Goal: Transaction & Acquisition: Book appointment/travel/reservation

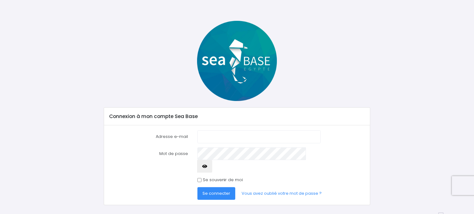
scroll to position [14, 0]
click at [209, 137] on input "Adresse e-mail" at bounding box center [258, 136] width 123 height 13
type input "nolwenn.pairel@laposte.net"
click at [212, 190] on span "Se connecter" at bounding box center [216, 193] width 28 height 6
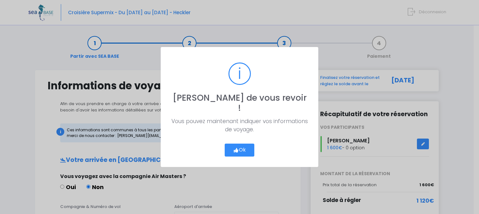
click at [238, 148] on button "Ok" at bounding box center [240, 149] width 30 height 13
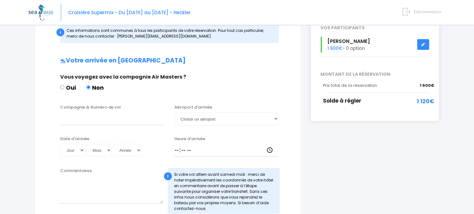
scroll to position [100, 0]
drag, startPoint x: 71, startPoint y: 120, endPoint x: 75, endPoint y: 153, distance: 33.1
click at [70, 120] on input "Compagnie & Numéro de vol" at bounding box center [112, 118] width 105 height 13
type input "Transavia TO8062"
click at [276, 118] on select "Choisir un aéroport [GEOGRAPHIC_DATA][PERSON_NAME]" at bounding box center [226, 118] width 105 height 13
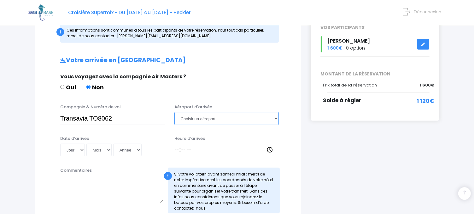
click at [275, 118] on select "Choisir un aéroport [GEOGRAPHIC_DATA][PERSON_NAME]" at bounding box center [226, 118] width 105 height 13
click at [174, 112] on select "Choisir un aéroport Hurghada Marsa Alam" at bounding box center [226, 118] width 105 height 13
select select "Hurghada"
click option "Hurghada" at bounding box center [0, 0] width 0 height 0
select select "08"
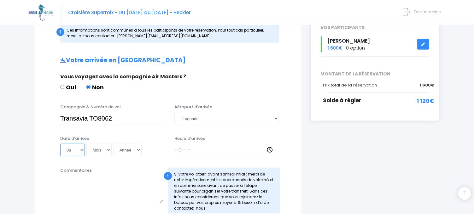
click option "08" at bounding box center [0, 0] width 0 height 0
select select "11"
click option "11" at bounding box center [0, 0] width 0 height 0
select select "2025"
click option "2025" at bounding box center [0, 0] width 0 height 0
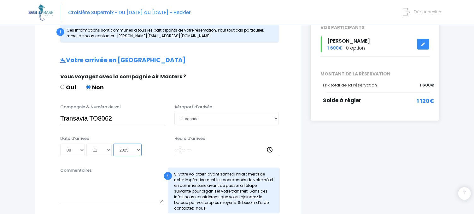
type input "2025-11-08"
click at [198, 152] on input "Heure d'arrivée" at bounding box center [226, 149] width 105 height 13
type input "14:45"
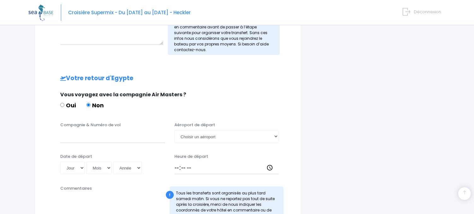
scroll to position [266, 0]
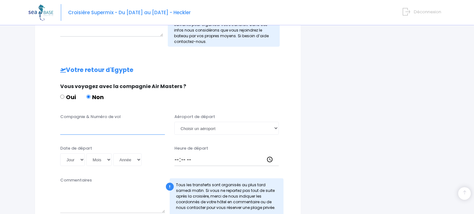
click at [71, 133] on input "Compagnie & Numéro de vol" at bounding box center [112, 128] width 105 height 13
type input "Transavia TO8063"
click at [174, 122] on select "Choisir un aéroport Hurghada Marsa Alam" at bounding box center [226, 128] width 105 height 13
select select "Hurghada"
click option "Hurghada" at bounding box center [0, 0] width 0 height 0
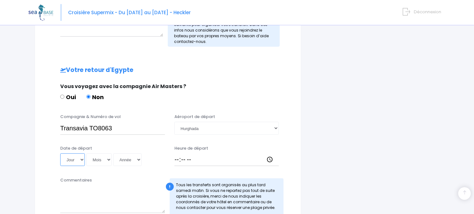
click at [60, 153] on select "Jour 01 02 03 04 05 06 07 08 09 10 11 12 13 14 15 16 17 18 19 20 21 22 23 24 25…" at bounding box center [72, 159] width 25 height 13
select select "15"
click option "15" at bounding box center [0, 0] width 0 height 0
click at [86, 153] on select "Mois 01 02 03 04 05 06 07 08 09 10 11 12" at bounding box center [98, 159] width 25 height 13
select select "11"
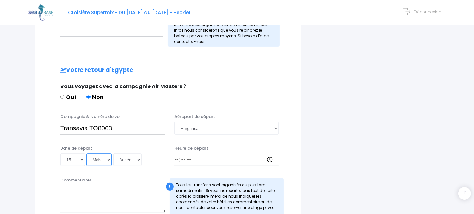
click option "11" at bounding box center [0, 0] width 0 height 0
select select "2025"
click option "2025" at bounding box center [0, 0] width 0 height 0
type input "[DATE]"
click at [179, 157] on input "Heure de départ" at bounding box center [226, 159] width 105 height 13
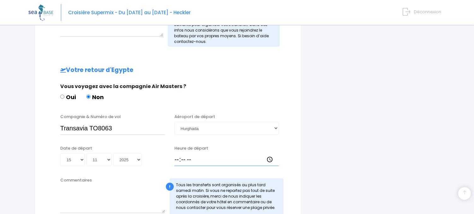
type input "15:40"
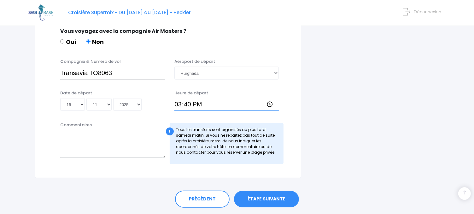
scroll to position [339, 0]
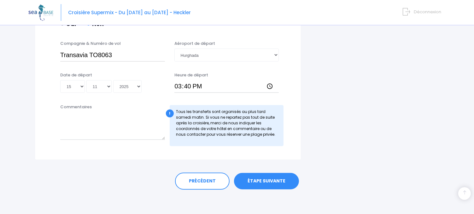
click at [275, 181] on link "ÉTAPE SUIVANTE" at bounding box center [266, 181] width 65 height 16
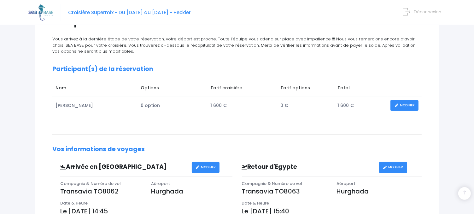
scroll to position [62, 0]
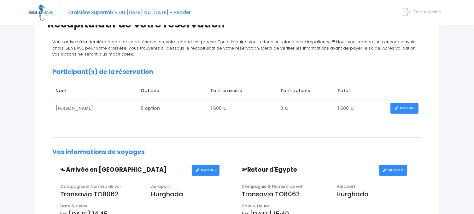
click at [406, 109] on link "MODIFIER" at bounding box center [404, 108] width 28 height 11
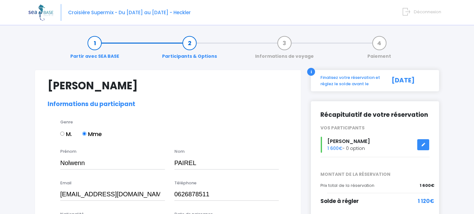
select select "N3"
click at [423, 144] on icon at bounding box center [423, 144] width 4 height 0
select select "N3"
click at [424, 143] on link at bounding box center [423, 144] width 12 height 11
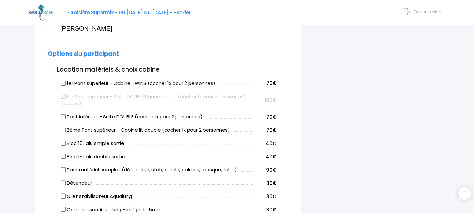
scroll to position [299, 0]
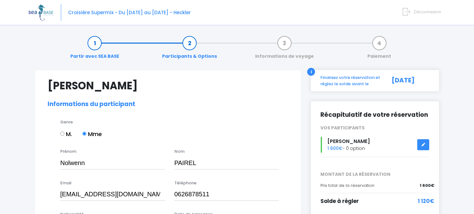
select select "N3"
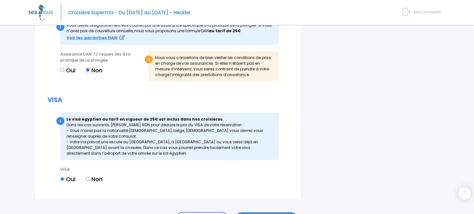
scroll to position [742, 0]
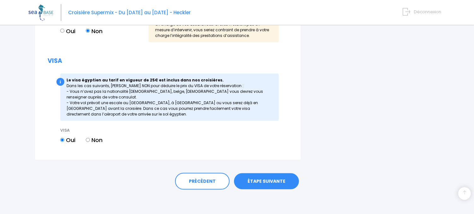
click at [273, 180] on link "ÉTAPE SUIVANTE" at bounding box center [266, 181] width 65 height 16
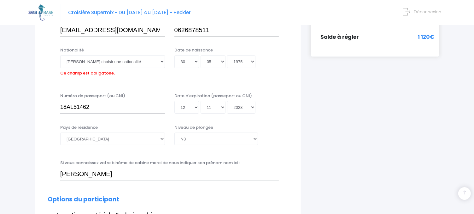
scroll to position [156, 0]
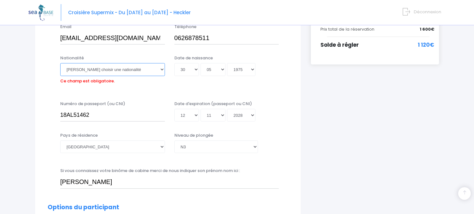
click option "Fidjienne" at bounding box center [0, 0] width 0 height 0
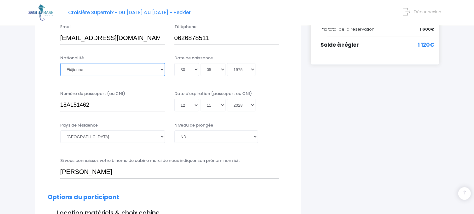
click at [93, 70] on select "Veuillez choisir une nationalité [DEMOGRAPHIC_DATA] Algerienne Allemande [GEOGR…" at bounding box center [112, 69] width 105 height 13
click at [60, 63] on select "Veuillez choisir une nationalité Afghane Albanaise Algerienne Allemande America…" at bounding box center [112, 69] width 105 height 13
click at [83, 69] on select "Veuillez choisir une nationalité Afghane Albanaise Algerienne Allemande America…" at bounding box center [112, 69] width 105 height 13
click at [60, 63] on select "Veuillez choisir une nationalité Afghane Albanaise Algerienne Allemande America…" at bounding box center [112, 69] width 105 height 13
click at [83, 69] on select "Veuillez choisir une nationalité Afghane Albanaise Algerienne Allemande America…" at bounding box center [112, 69] width 105 height 13
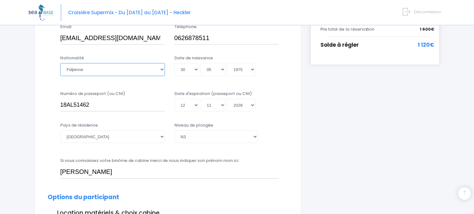
click at [60, 63] on select "Veuillez choisir une nationalité Afghane Albanaise Algerienne Allemande America…" at bounding box center [112, 69] width 105 height 13
select select "Française"
click option "Française" at bounding box center [0, 0] width 0 height 0
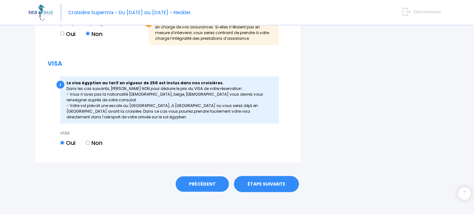
scroll to position [742, 0]
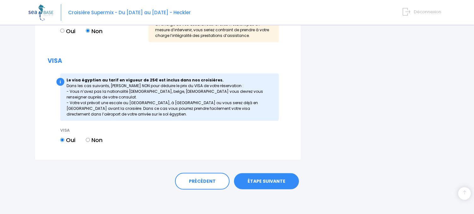
click at [262, 180] on link "ÉTAPE SUIVANTE" at bounding box center [266, 181] width 65 height 16
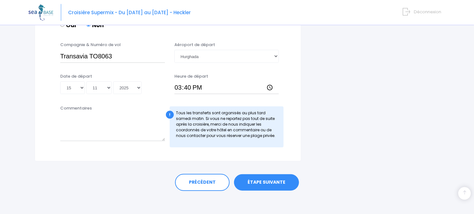
scroll to position [339, 0]
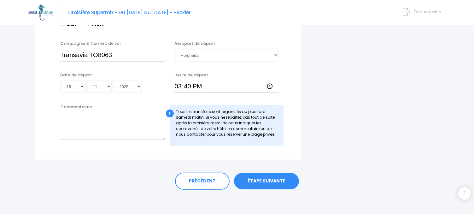
click at [274, 181] on link "ÉTAPE SUIVANTE" at bounding box center [266, 181] width 65 height 16
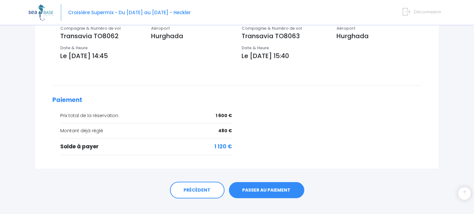
scroll to position [228, 0]
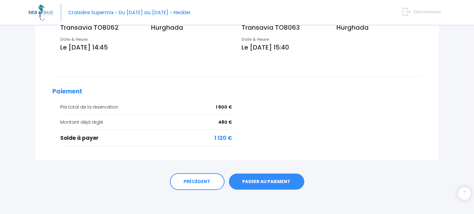
click at [264, 181] on link "PASSER AU PAIEMENT" at bounding box center [266, 181] width 75 height 16
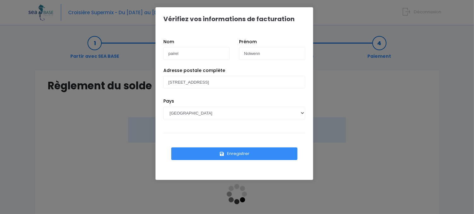
click at [254, 154] on button "Enregistrer" at bounding box center [234, 153] width 126 height 13
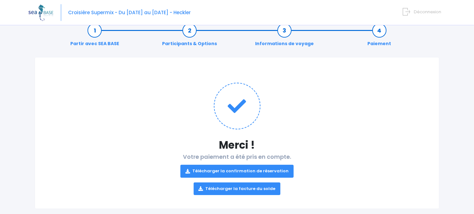
scroll to position [23, 0]
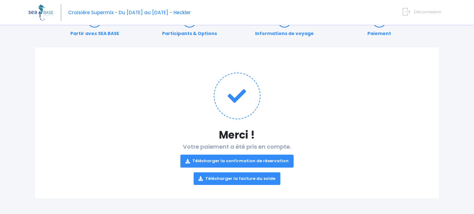
click at [254, 160] on link "Télécharger la confirmation de réservation" at bounding box center [236, 160] width 113 height 13
click at [217, 177] on link "Télécharger la facture du solde" at bounding box center [236, 178] width 87 height 13
